Goal: Transaction & Acquisition: Purchase product/service

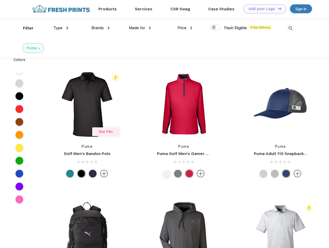
scroll to position [0, 0]
click at [263, 9] on link "Add your Logo Design Tool" at bounding box center [264, 8] width 43 height 9
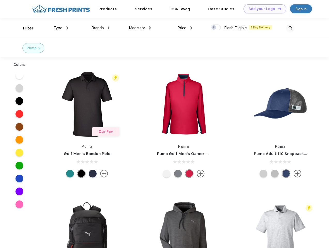
click at [0, 0] on div "Design Tool" at bounding box center [0, 0] width 0 height 0
click at [277, 9] on link "Add your Logo Design Tool" at bounding box center [264, 8] width 43 height 9
click at [25, 28] on div "Filter" at bounding box center [28, 28] width 11 height 6
click at [61, 28] on span "Type" at bounding box center [57, 28] width 9 height 5
click at [100, 28] on span "Brands" at bounding box center [97, 28] width 12 height 5
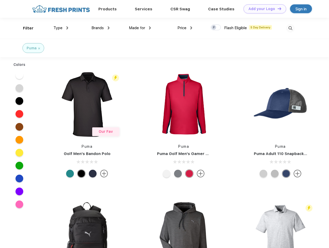
click at [140, 28] on span "Made for" at bounding box center [137, 28] width 16 height 5
click at [185, 28] on span "Price" at bounding box center [181, 28] width 9 height 5
click at [216, 28] on div at bounding box center [215, 27] width 10 height 6
click at [214, 28] on input "checkbox" at bounding box center [211, 25] width 3 height 3
click at [290, 28] on img at bounding box center [290, 28] width 9 height 9
